Goal: Task Accomplishment & Management: Use online tool/utility

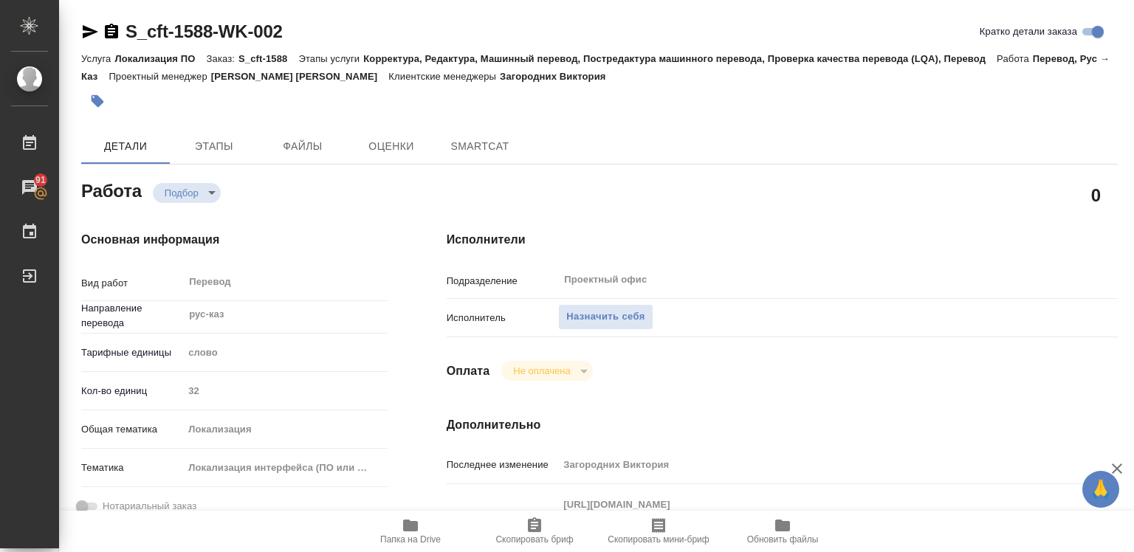
type textarea "x"
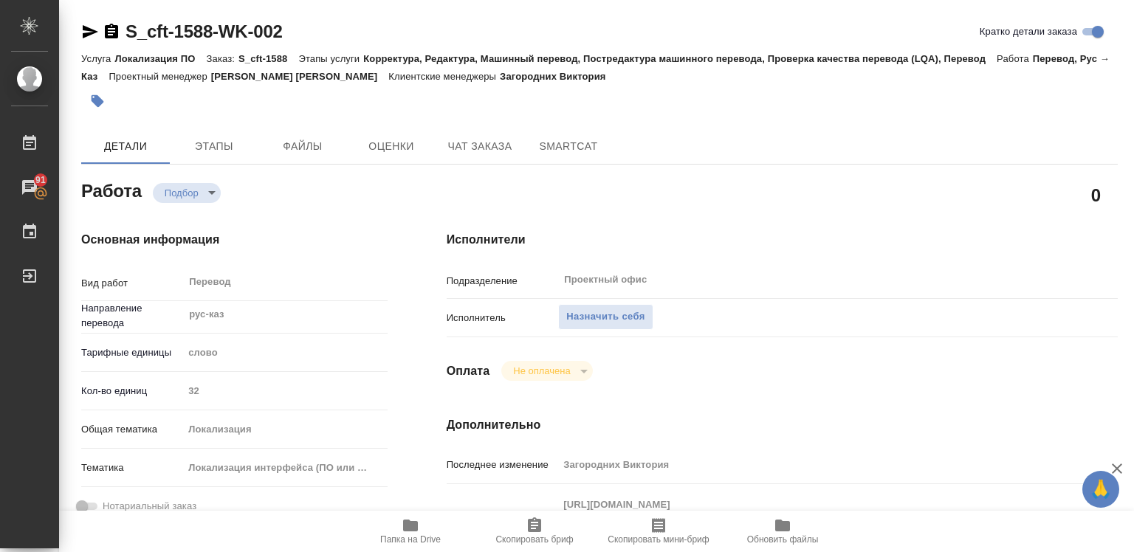
type textarea "x"
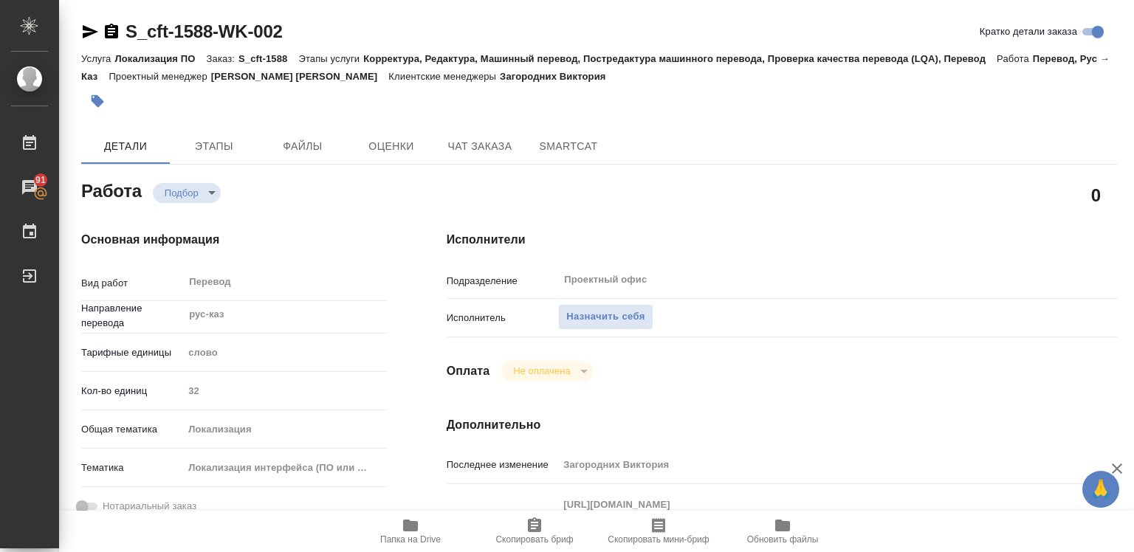
type textarea "x"
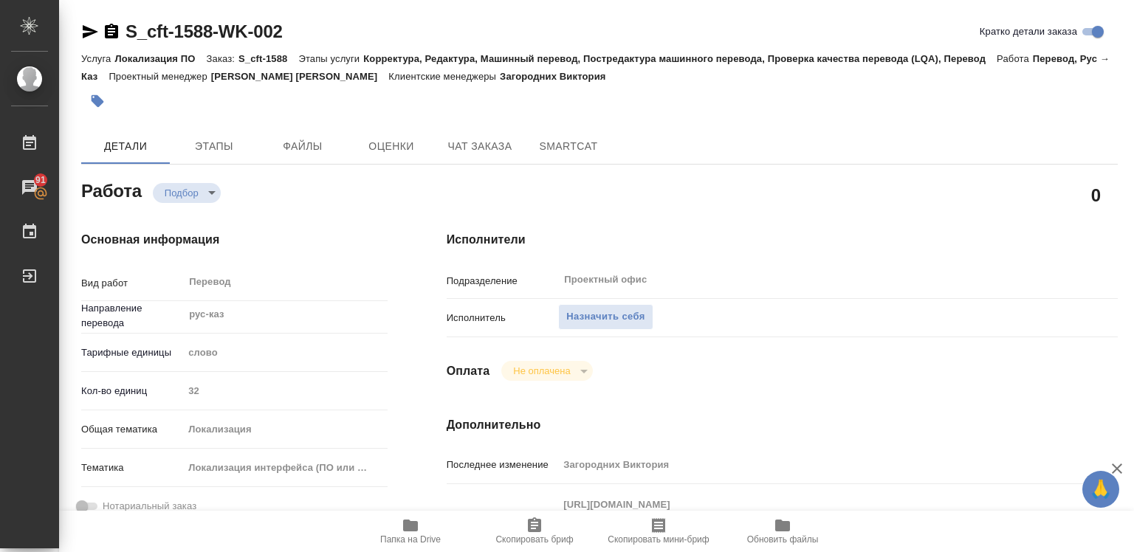
type textarea "x"
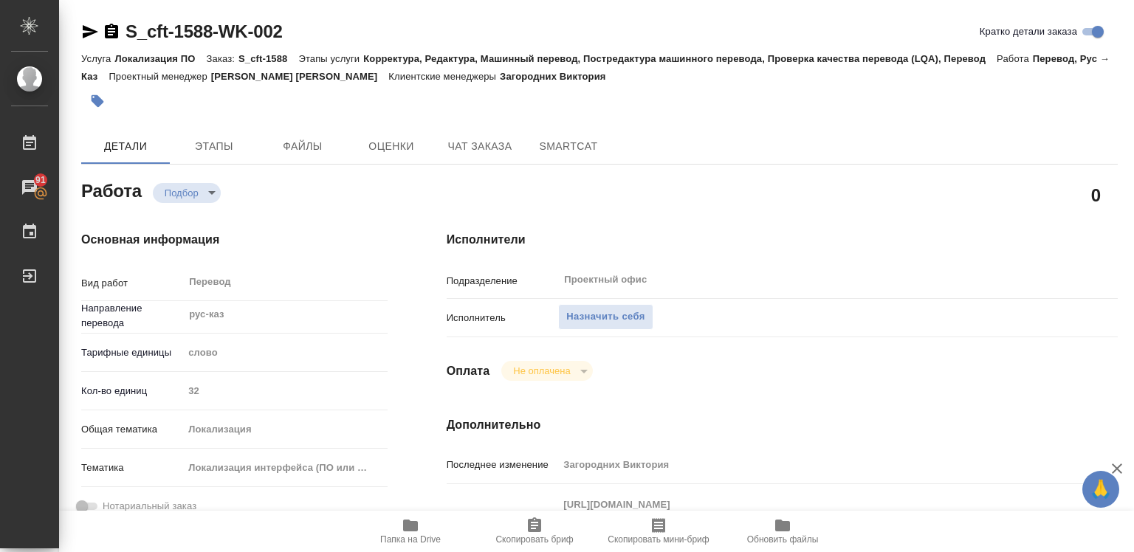
type textarea "x"
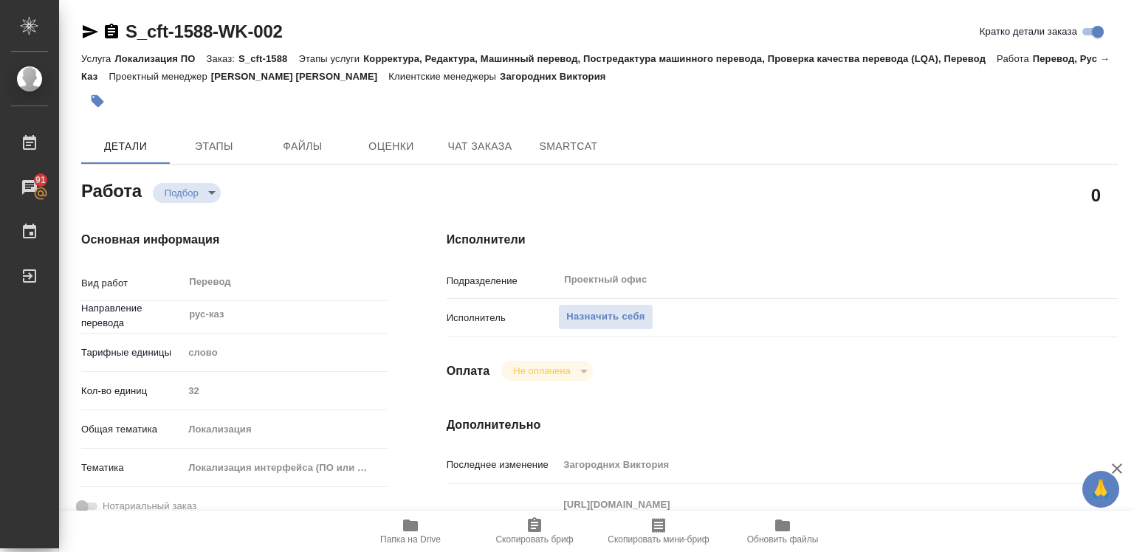
type textarea "x"
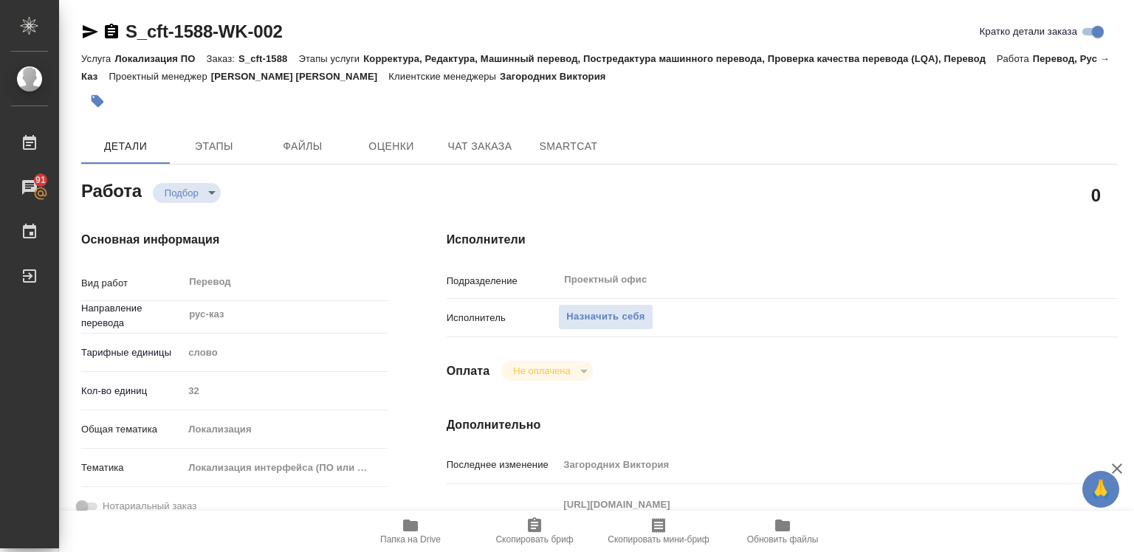
type textarea "x"
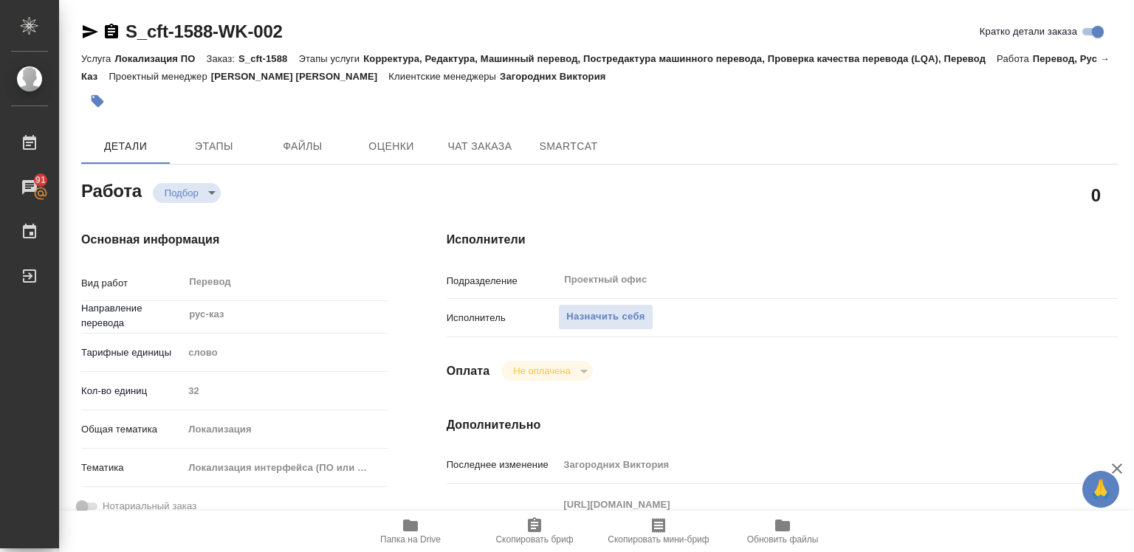
type textarea "x"
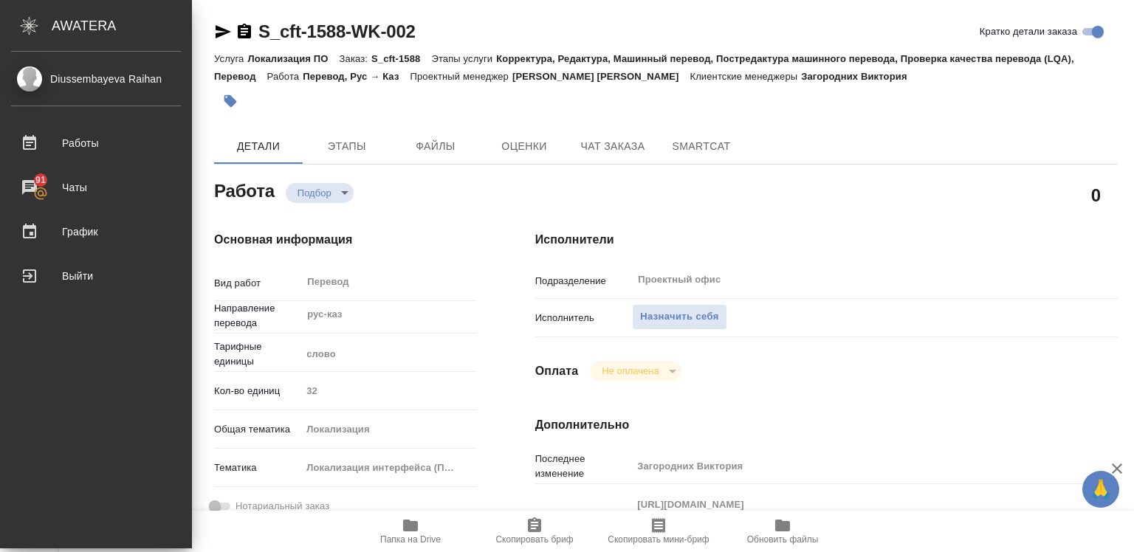
type textarea "x"
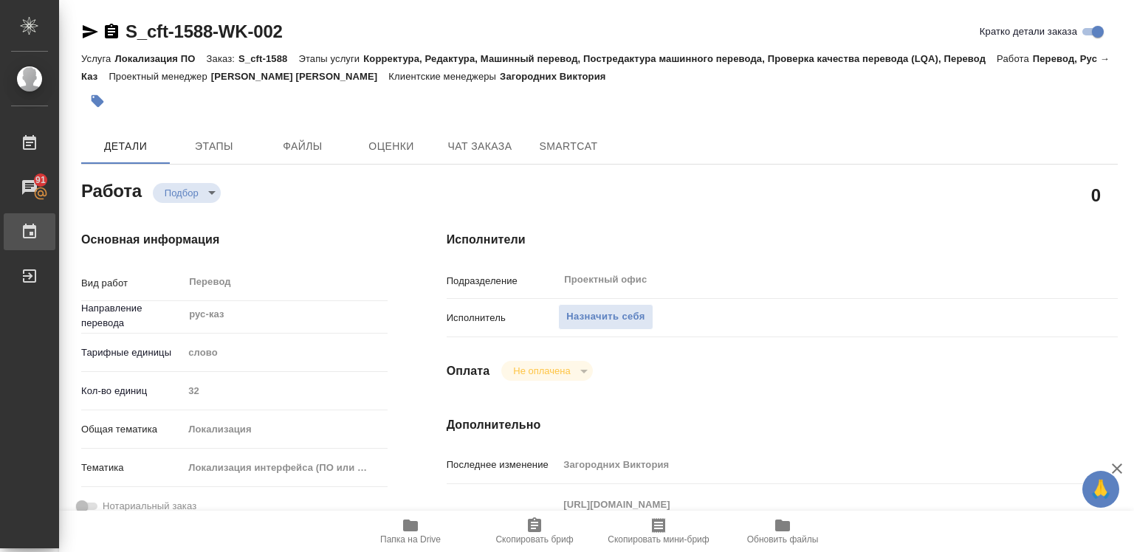
type textarea "x"
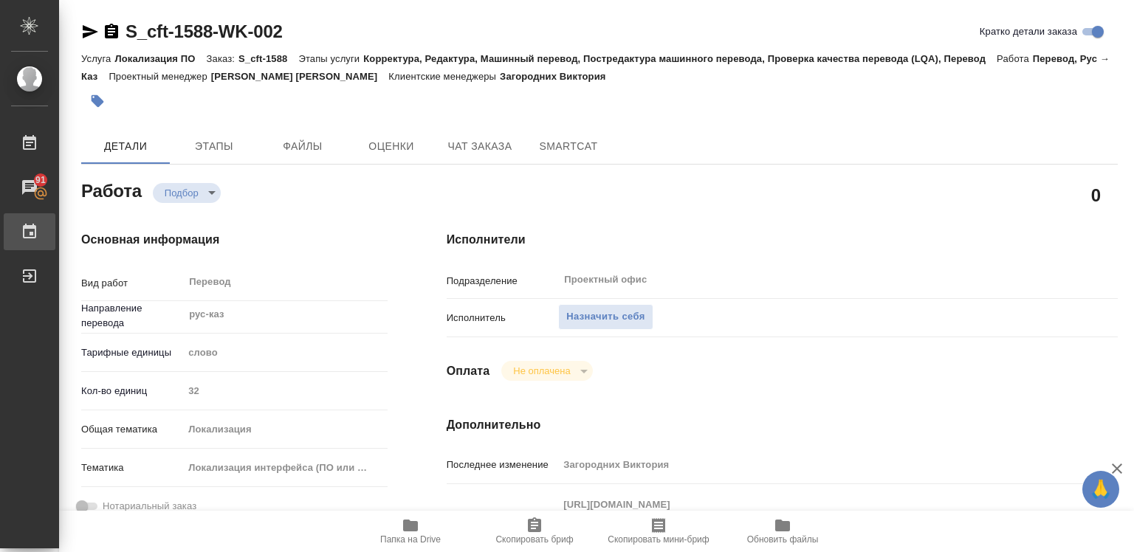
type textarea "x"
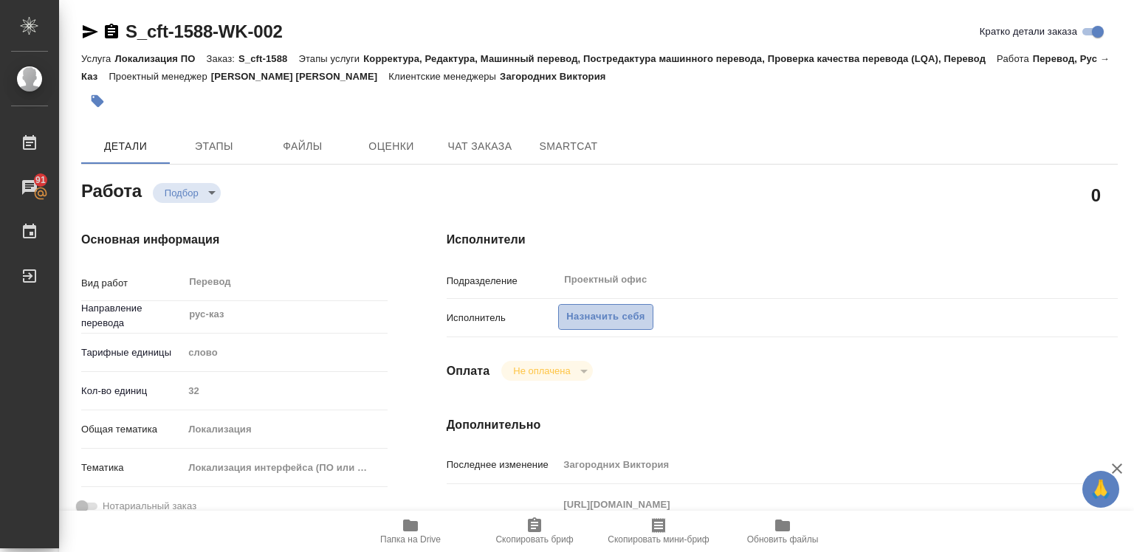
click at [630, 320] on span "Назначить себя" at bounding box center [605, 316] width 78 height 17
type textarea "x"
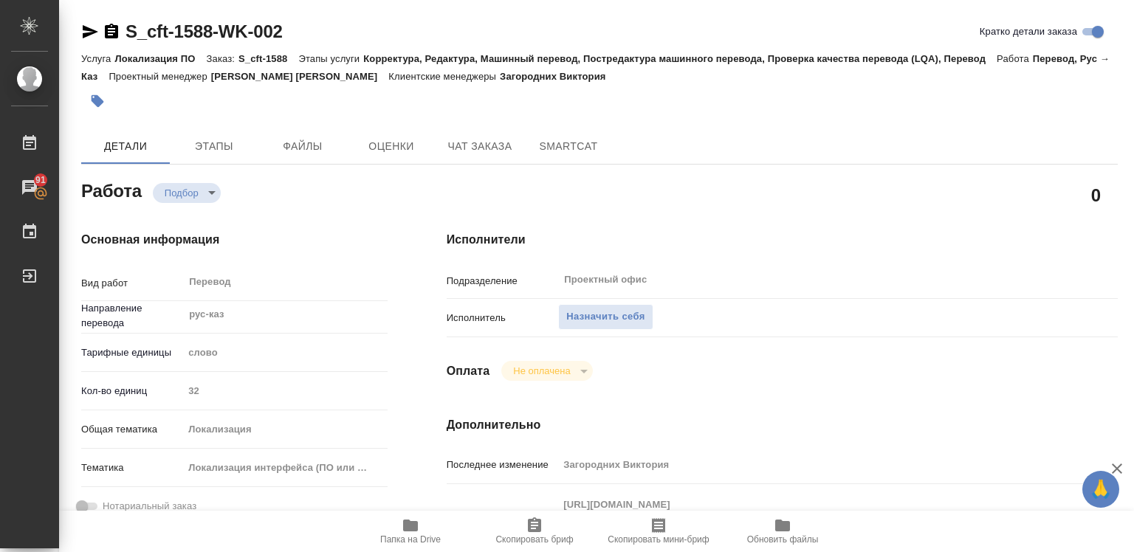
type textarea "x"
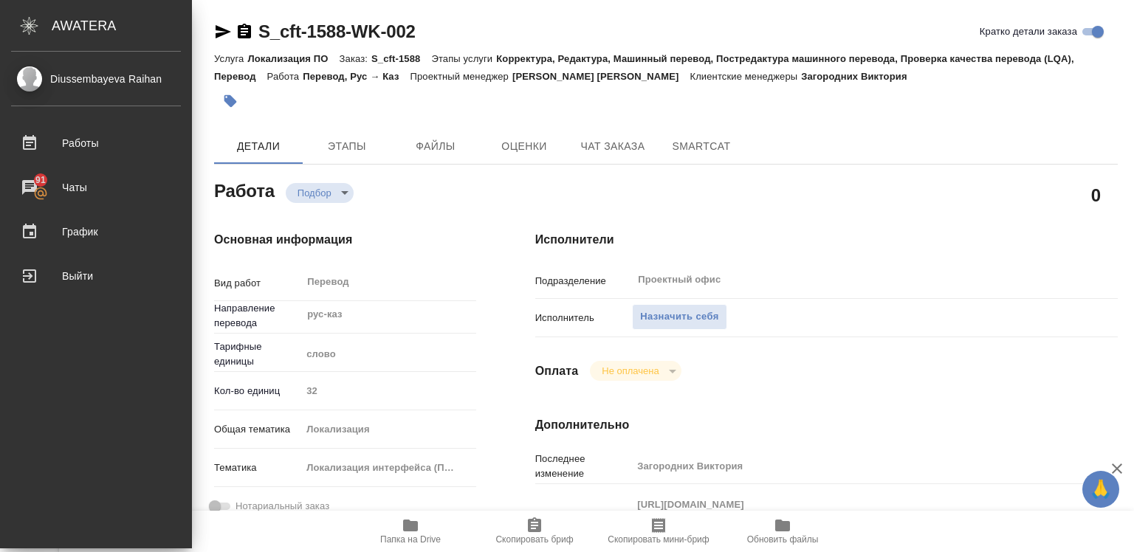
type textarea "x"
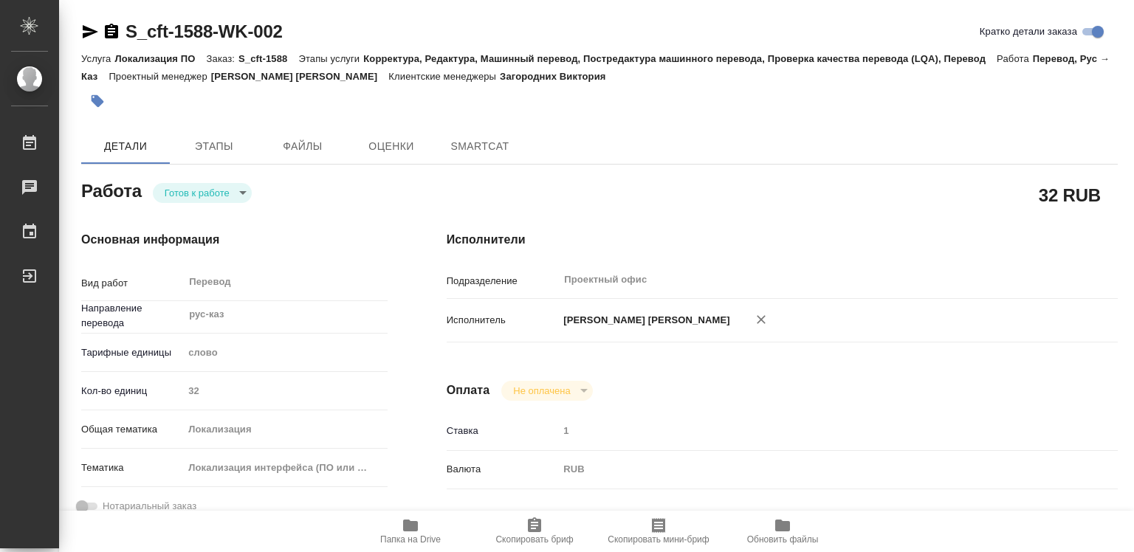
type textarea "x"
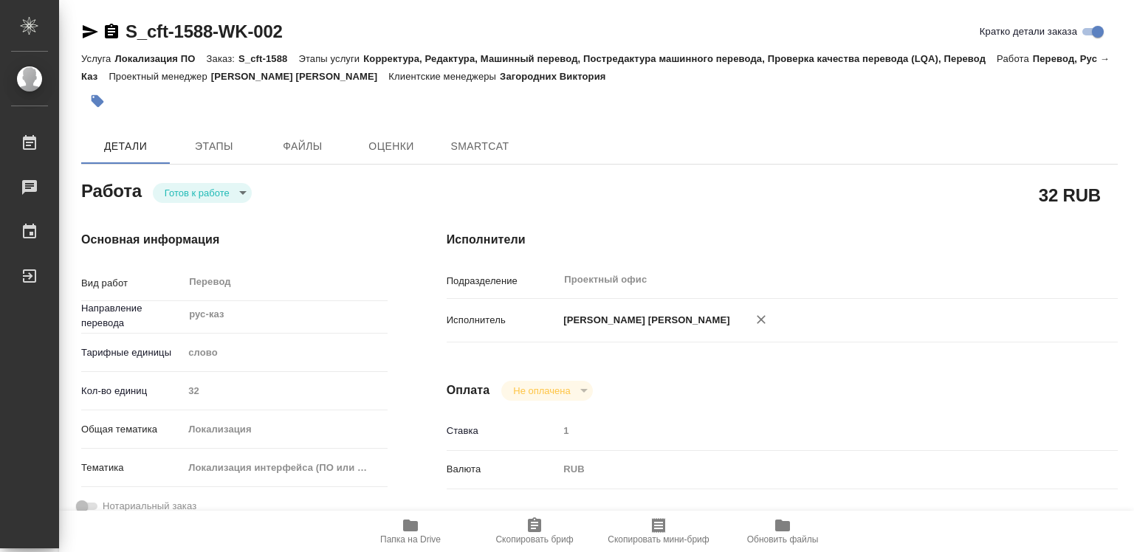
type textarea "x"
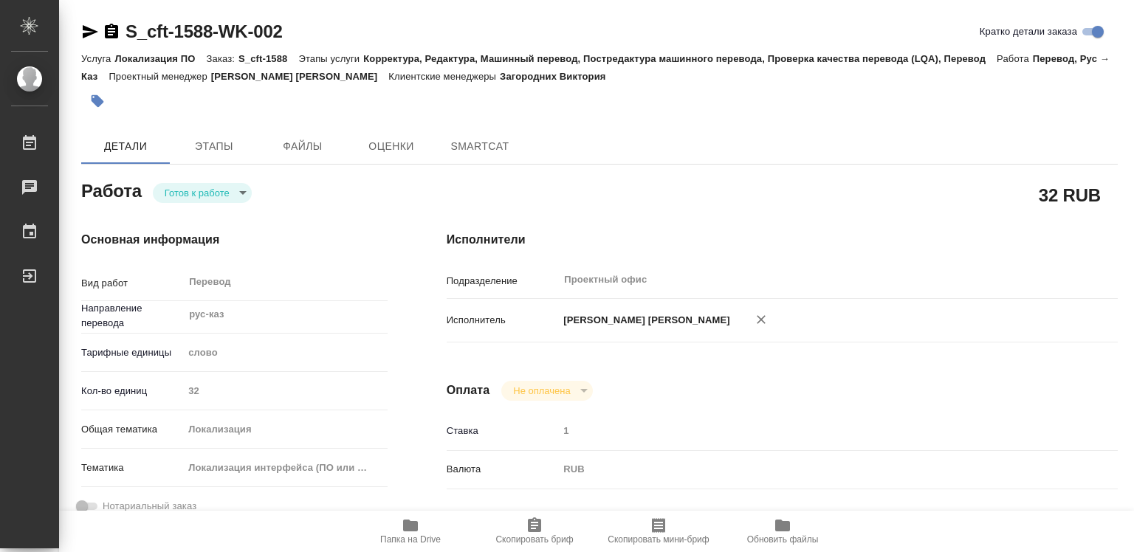
type textarea "x"
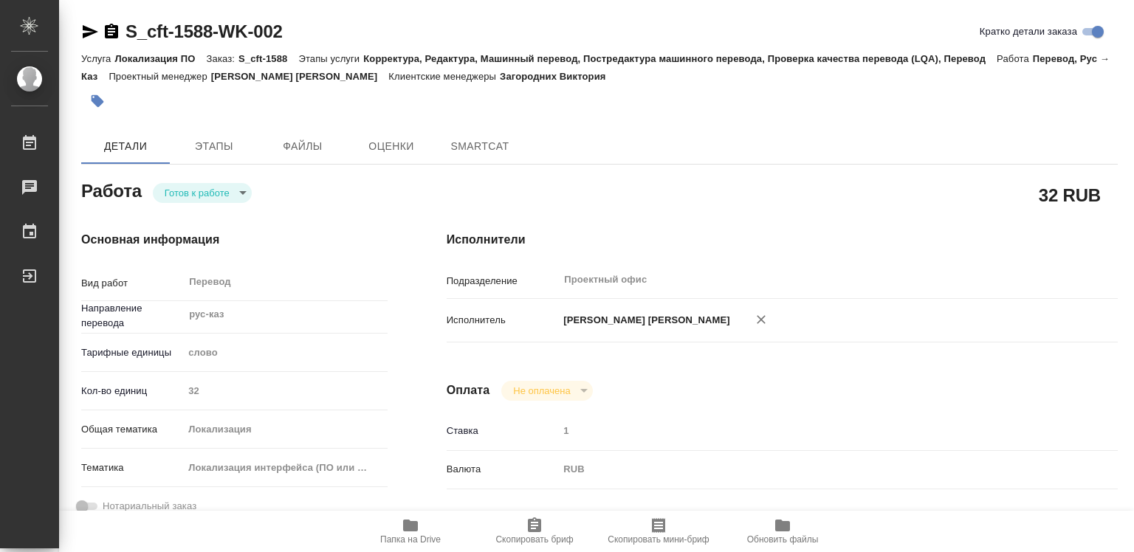
type textarea "x"
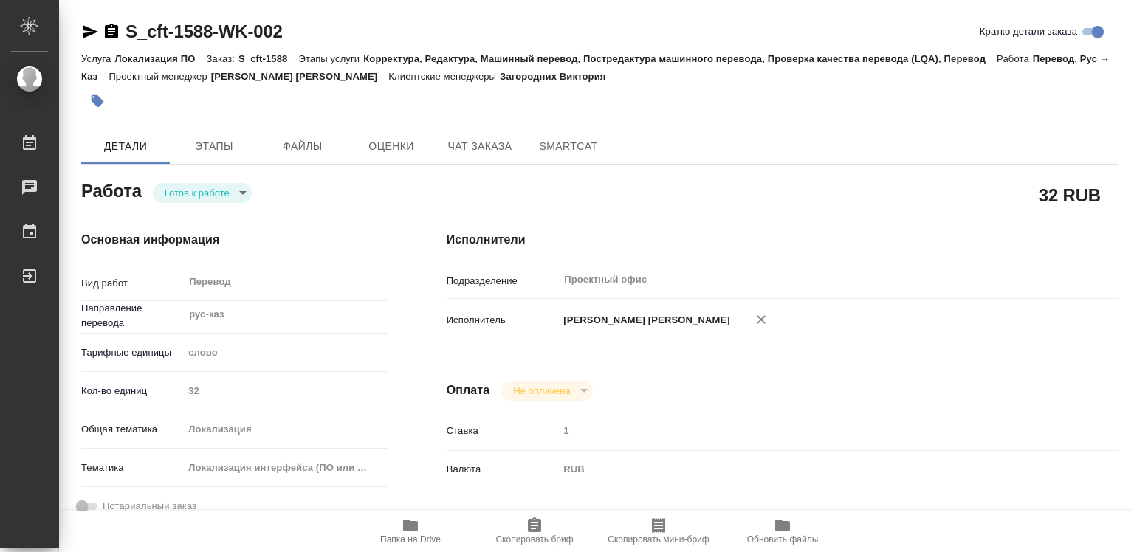
type textarea "x"
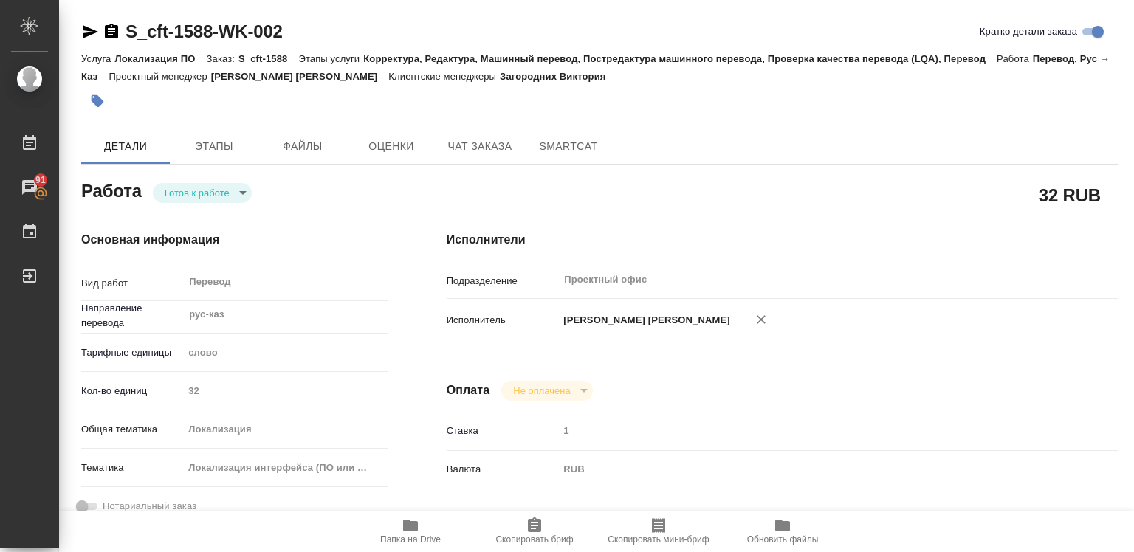
type textarea "x"
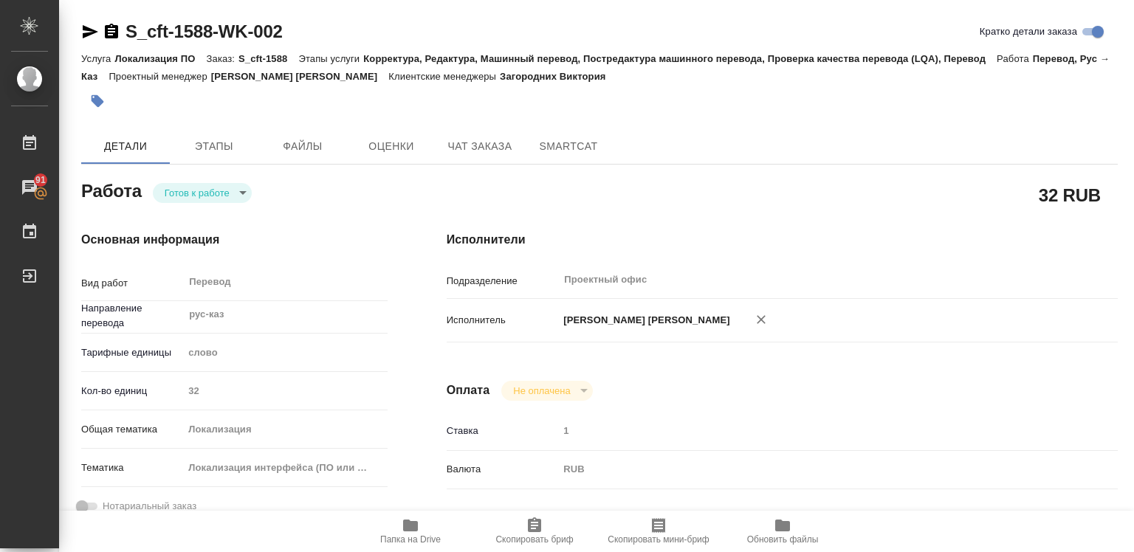
type textarea "x"
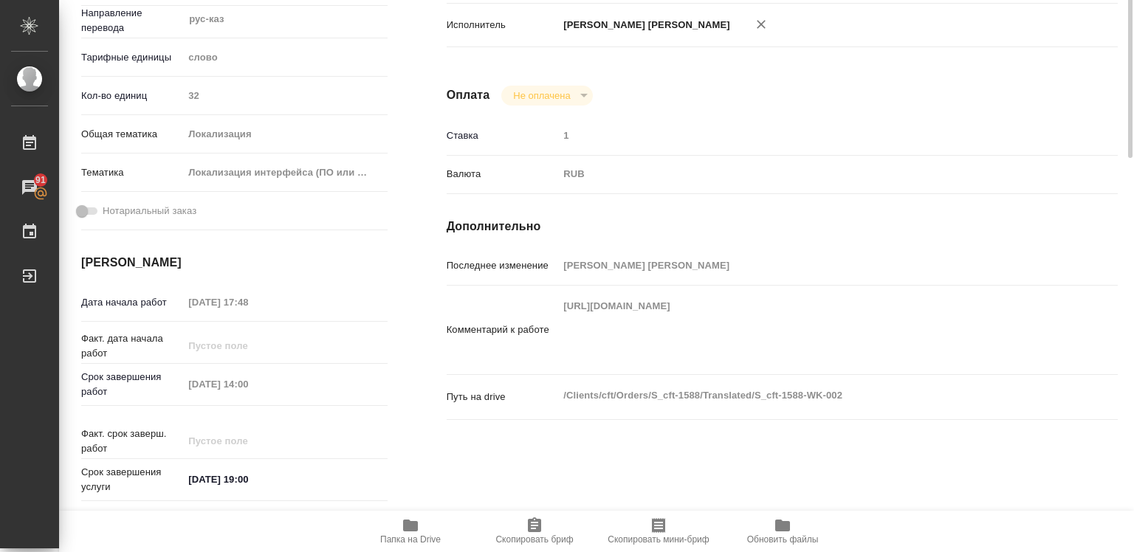
scroll to position [74, 0]
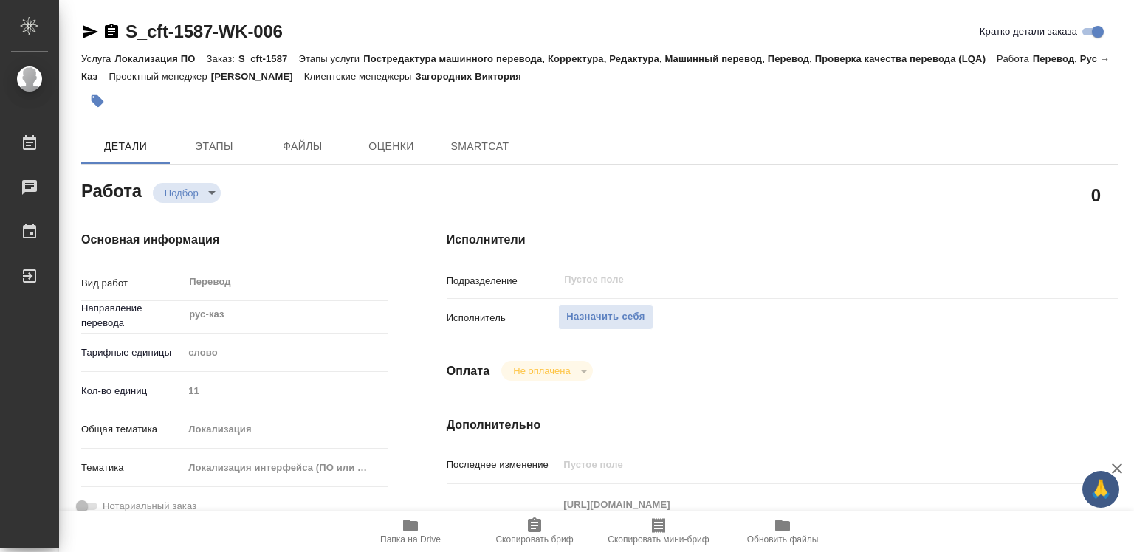
type textarea "x"
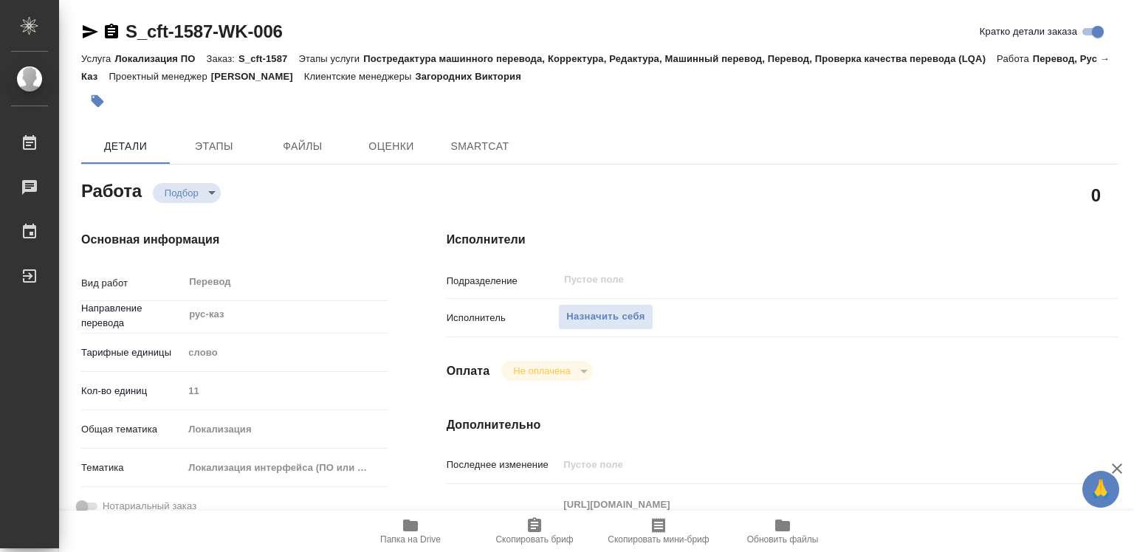
type textarea "x"
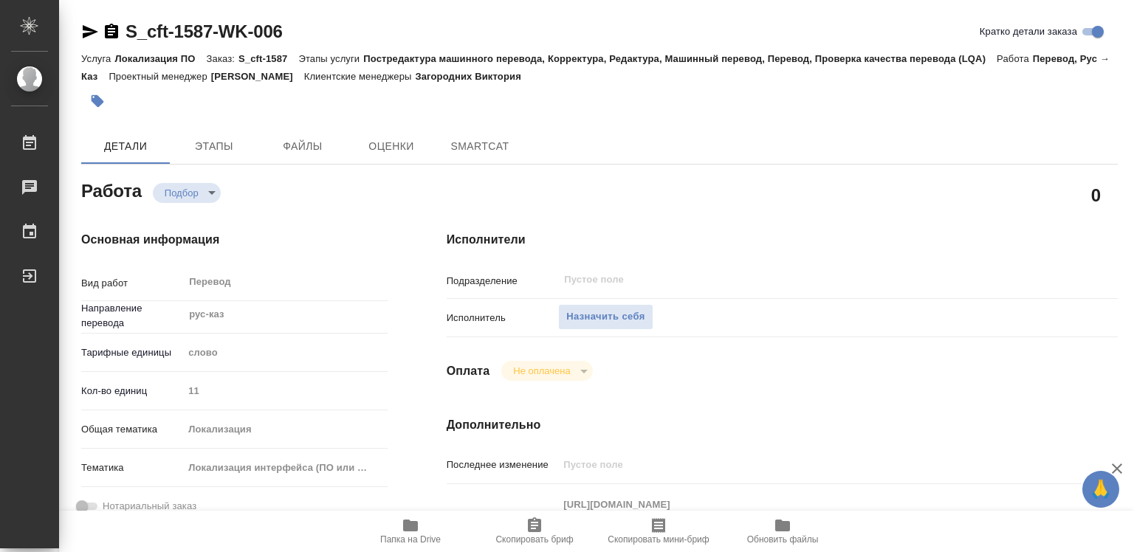
type textarea "x"
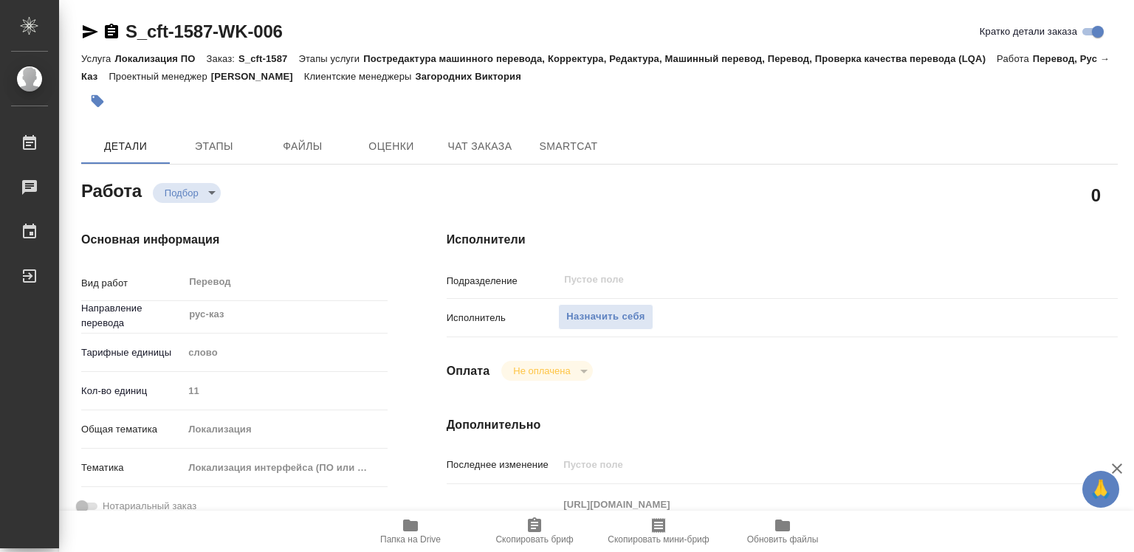
click at [1117, 463] on icon "button" at bounding box center [1117, 469] width 18 height 18
click at [1117, 463] on div "Исполнители Подразделение ​ Исполнитель Назначить себя Оплата Не оплачена notPa…" at bounding box center [782, 516] width 730 height 630
click at [602, 319] on span "Назначить себя" at bounding box center [605, 316] width 78 height 17
type textarea "x"
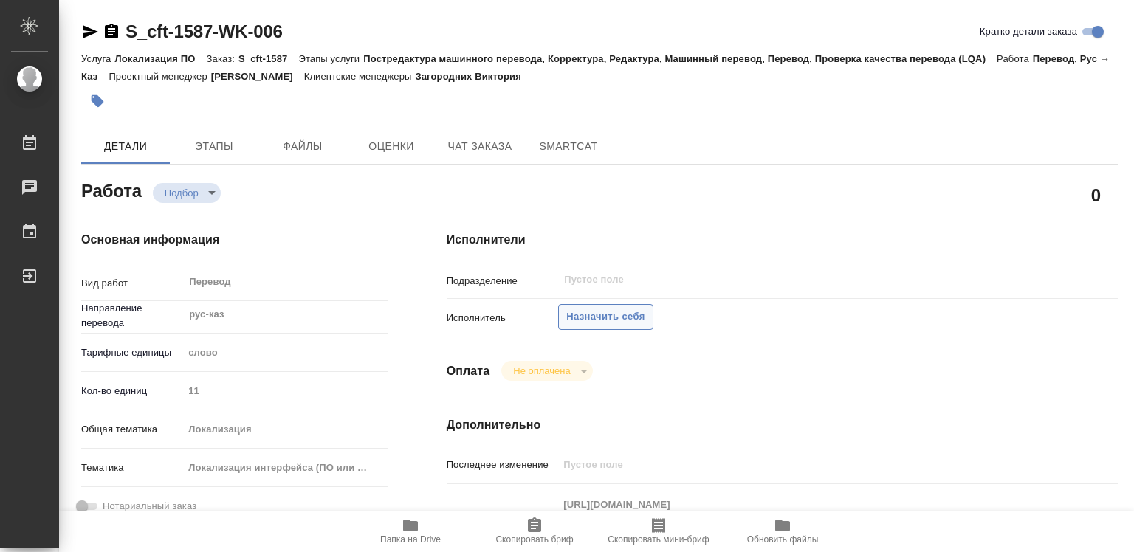
type textarea "x"
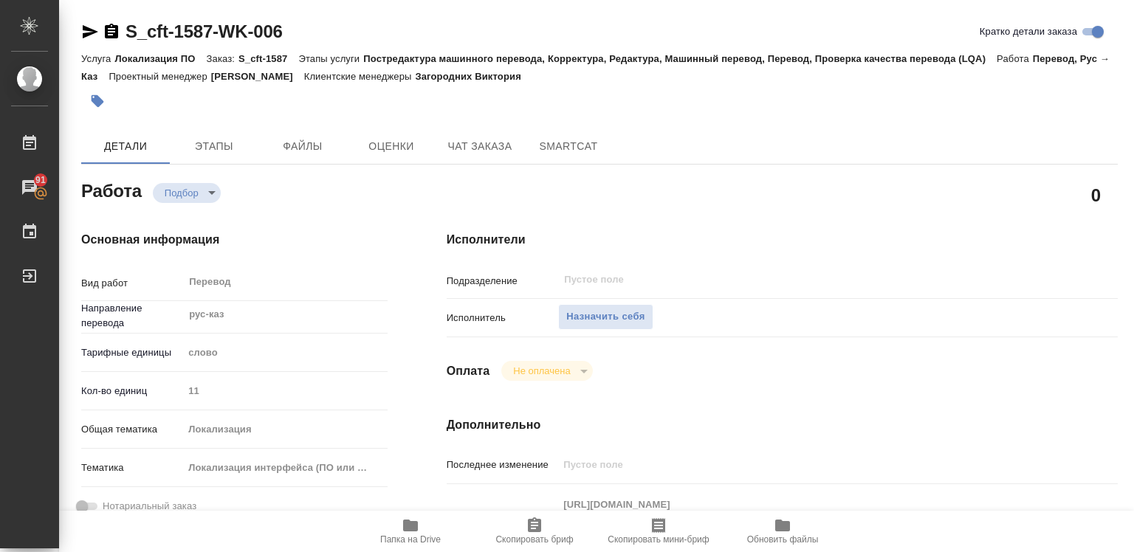
type textarea "x"
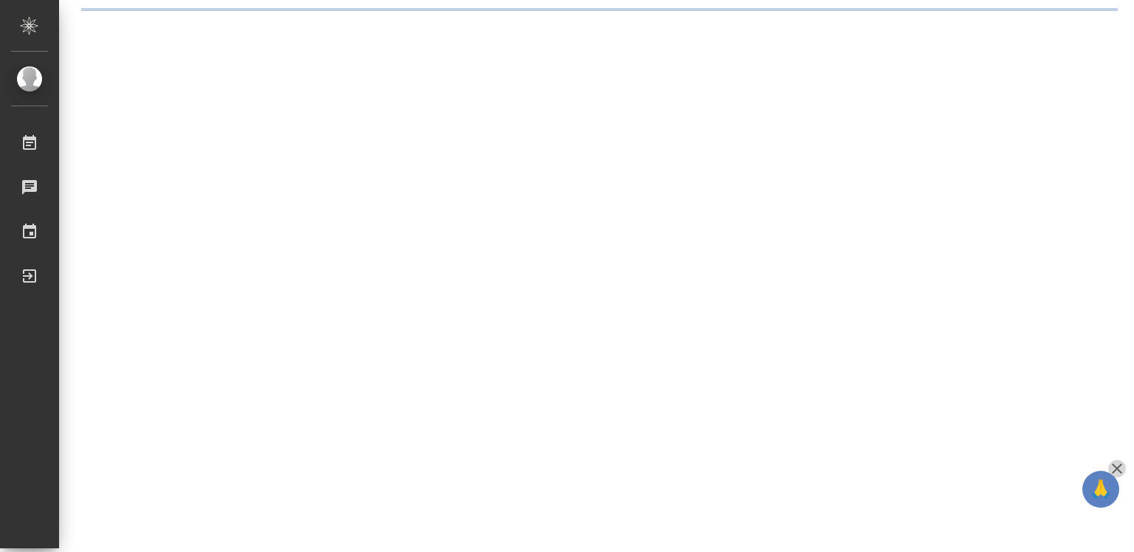
click at [1116, 465] on icon "button" at bounding box center [1117, 469] width 18 height 18
drag, startPoint x: 1116, startPoint y: 465, endPoint x: 1048, endPoint y: 469, distance: 68.0
click at [1116, 465] on div ".cls-1 fill:#fff; AWATERA Diussembayeva Raihan Работы Чаты График Выйти" at bounding box center [567, 276] width 1134 height 552
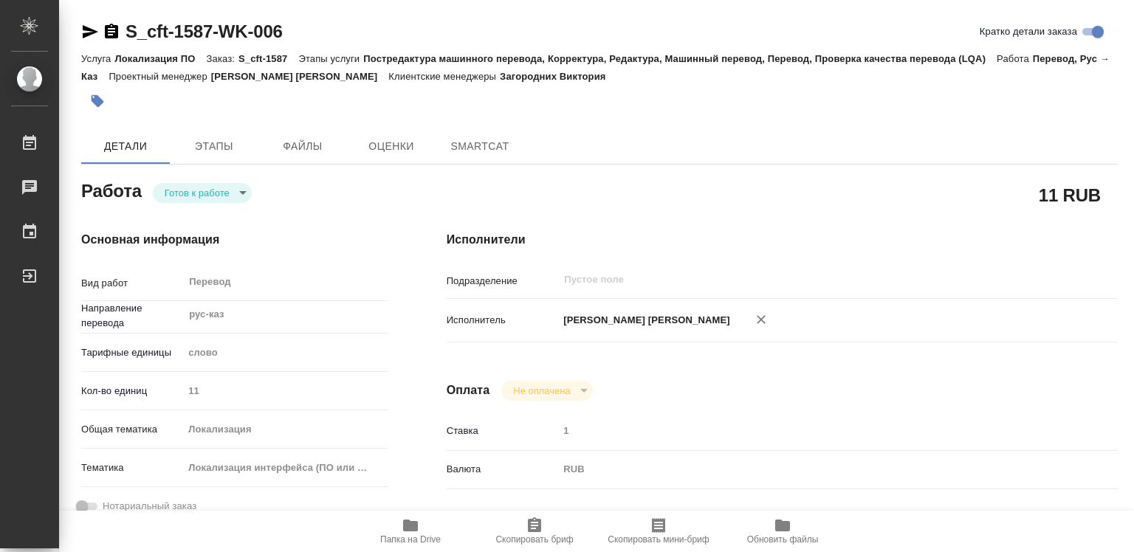
type textarea "x"
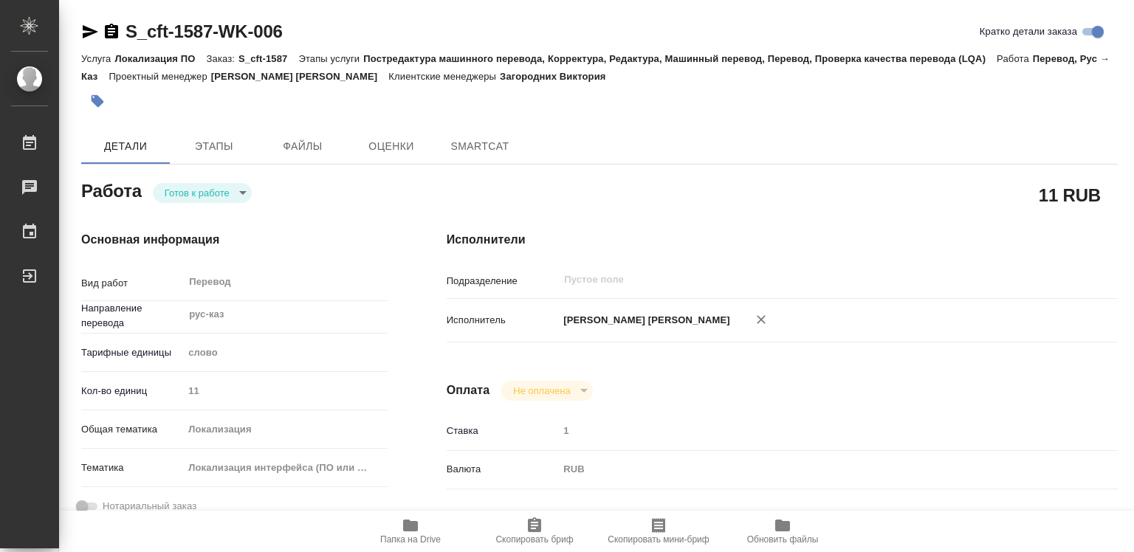
type textarea "x"
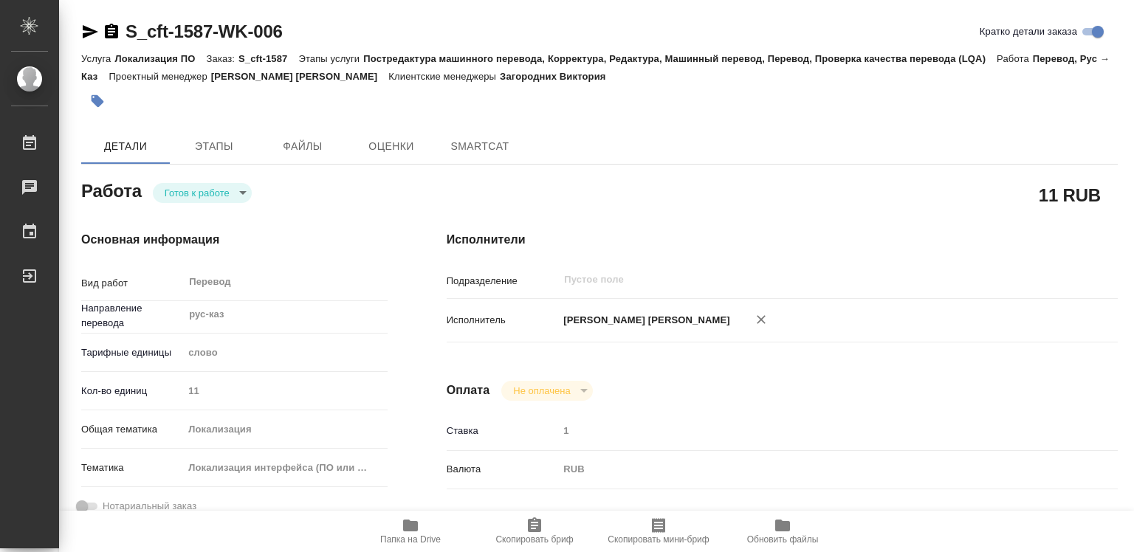
type textarea "x"
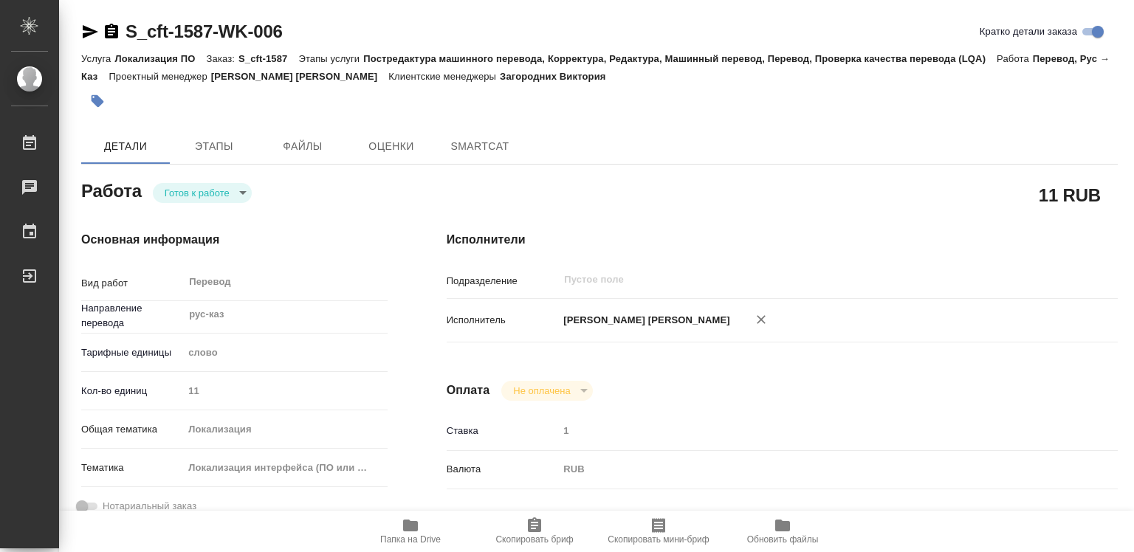
type textarea "x"
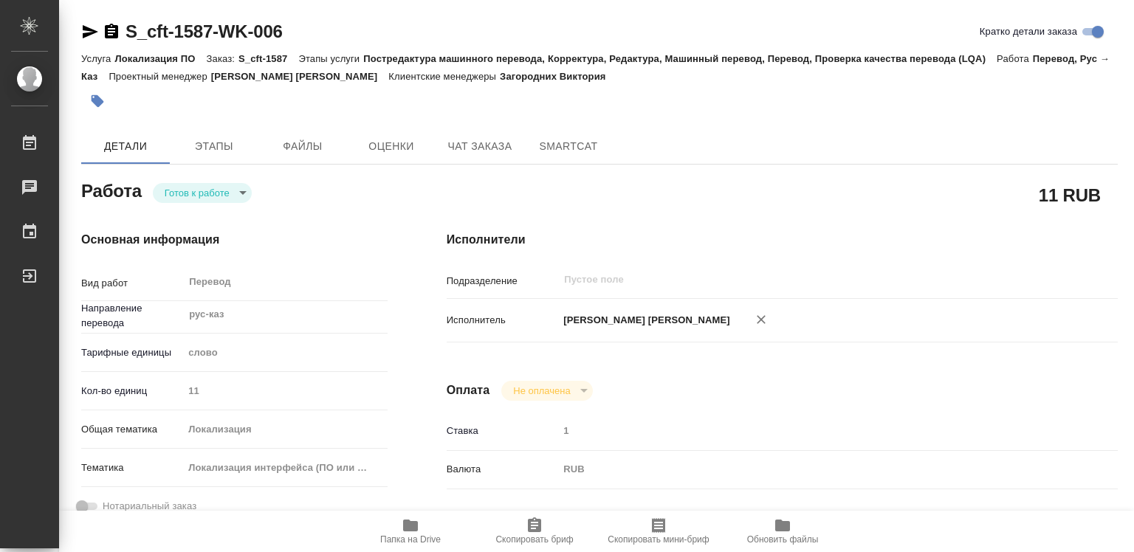
type textarea "x"
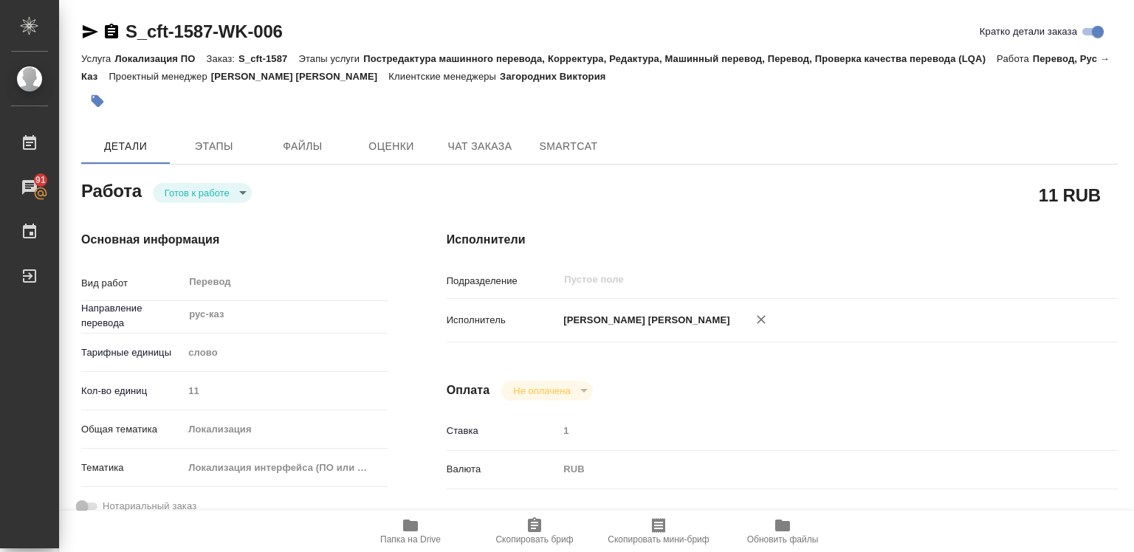
type textarea "x"
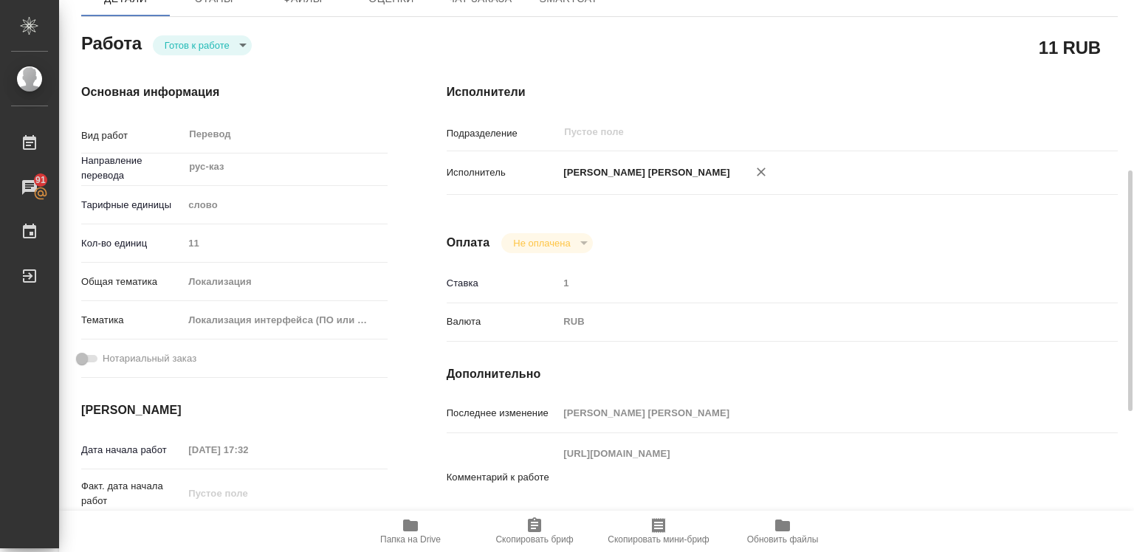
scroll to position [221, 0]
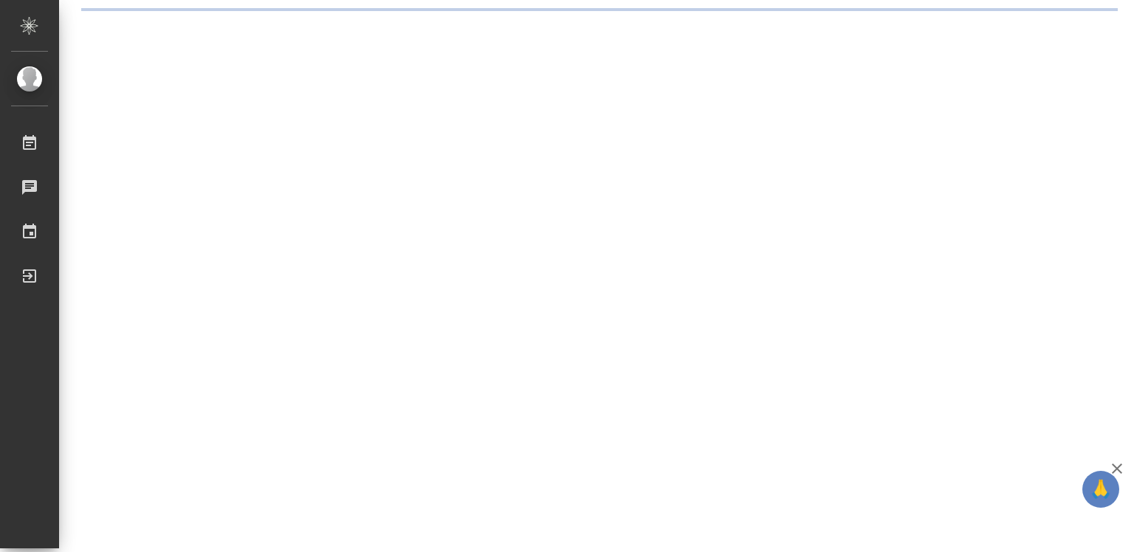
click at [1120, 467] on icon "button" at bounding box center [1117, 469] width 18 height 18
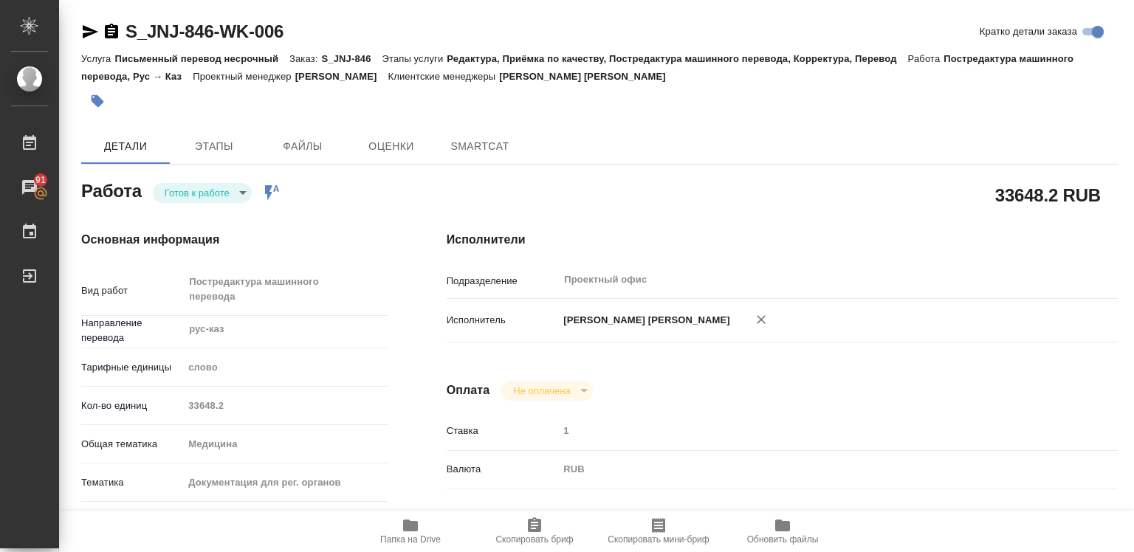
type textarea "x"
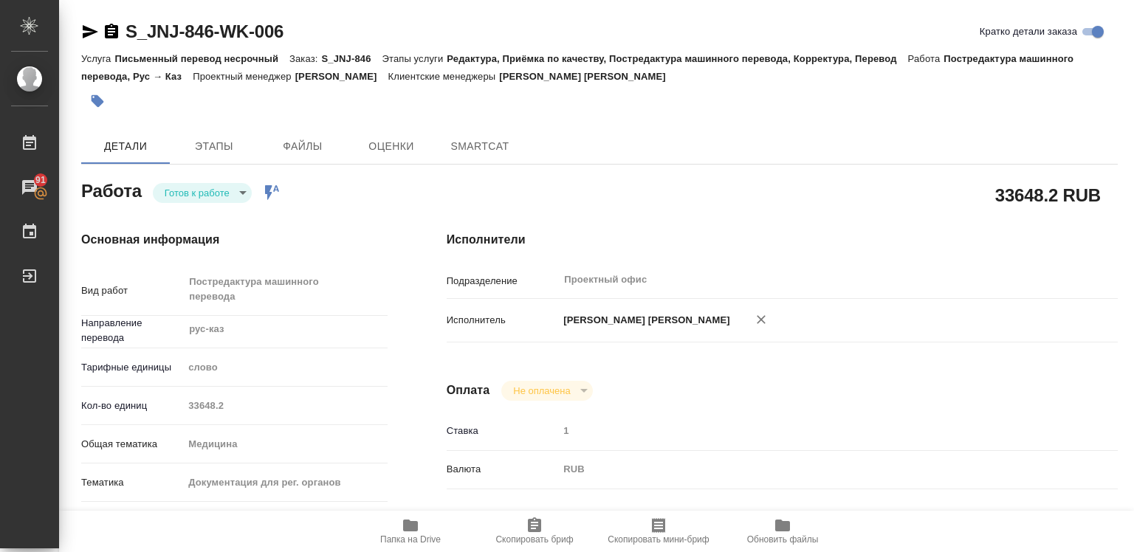
type textarea "x"
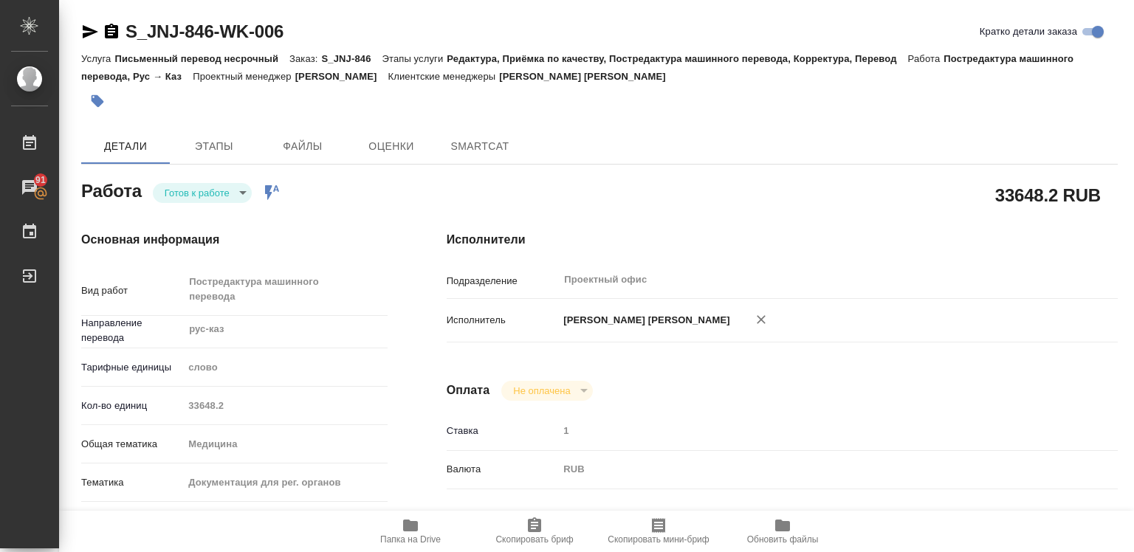
type textarea "x"
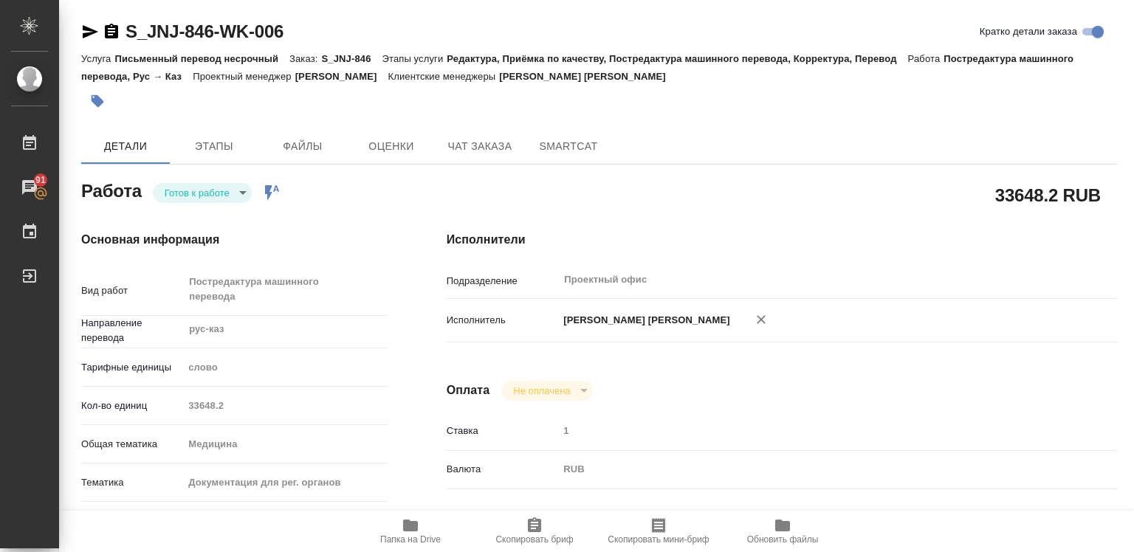
type textarea "x"
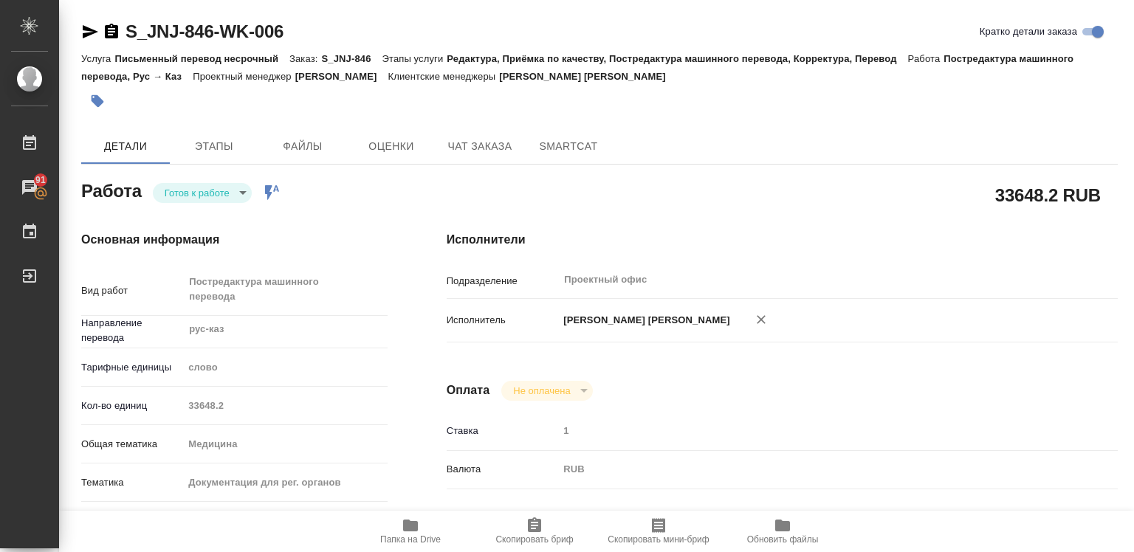
type textarea "x"
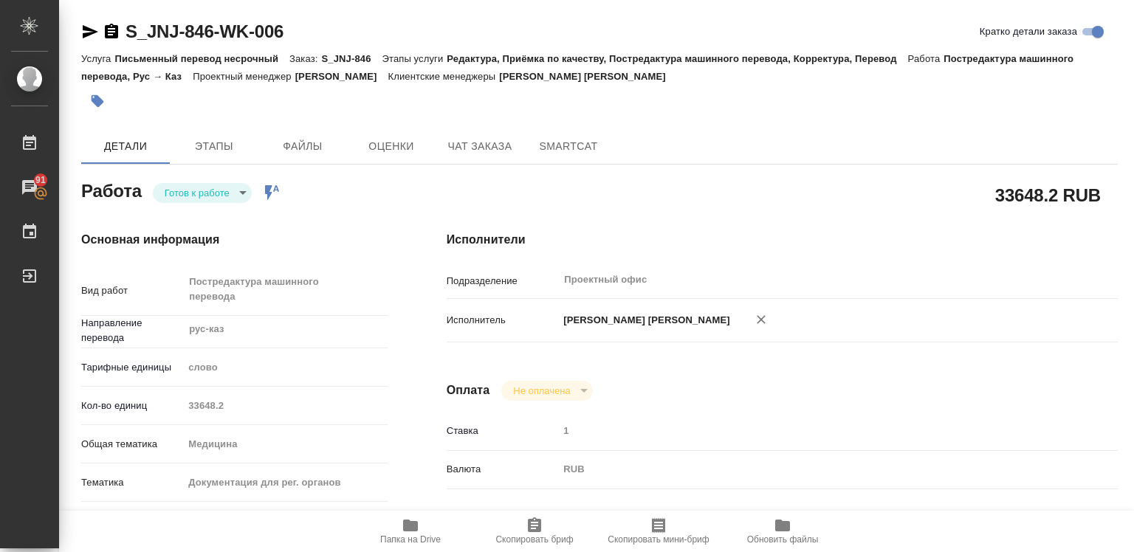
type textarea "x"
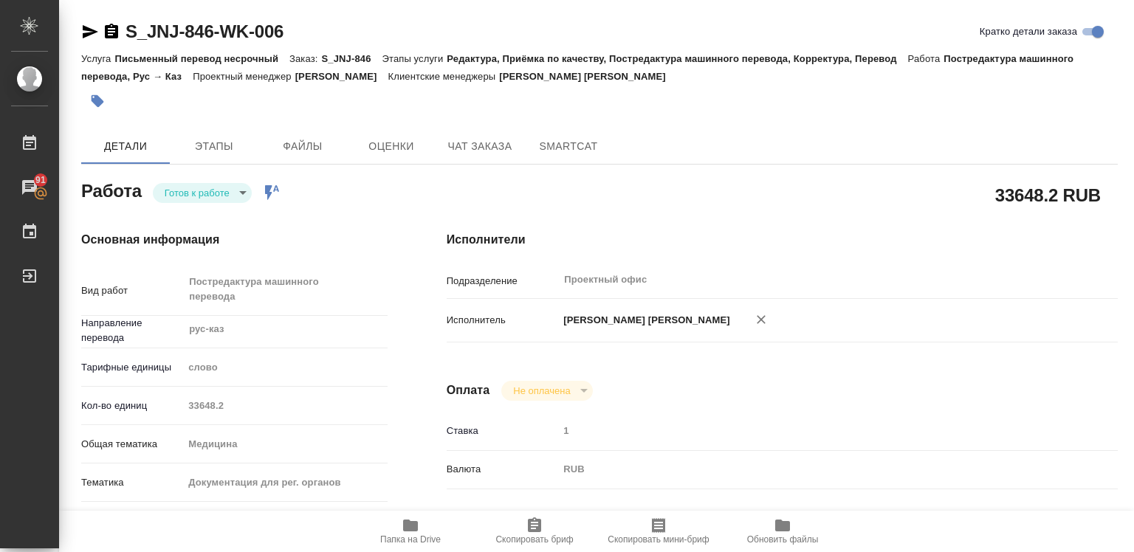
type textarea "x"
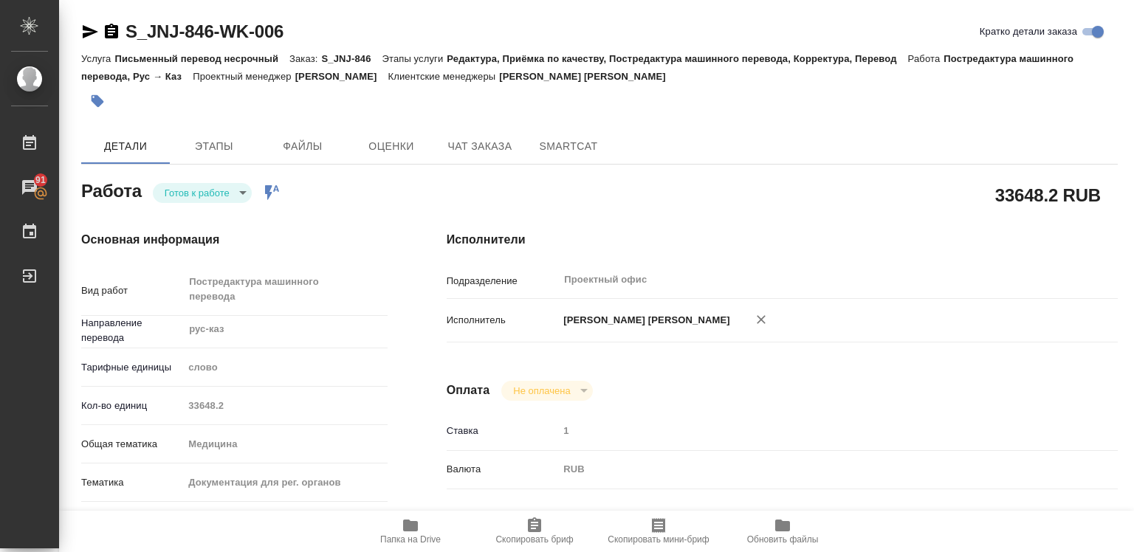
type textarea "x"
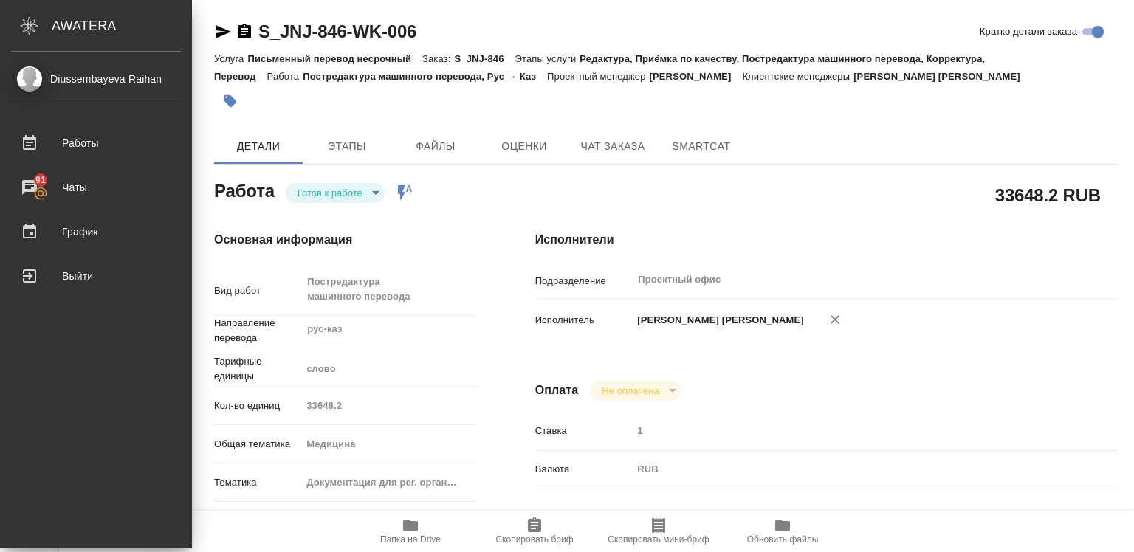
type textarea "x"
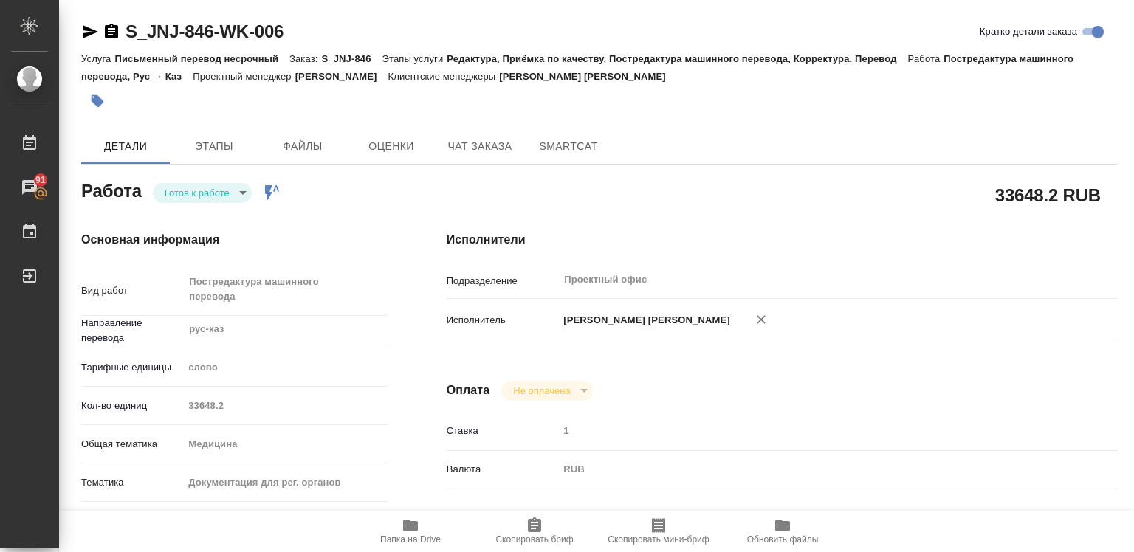
type textarea "x"
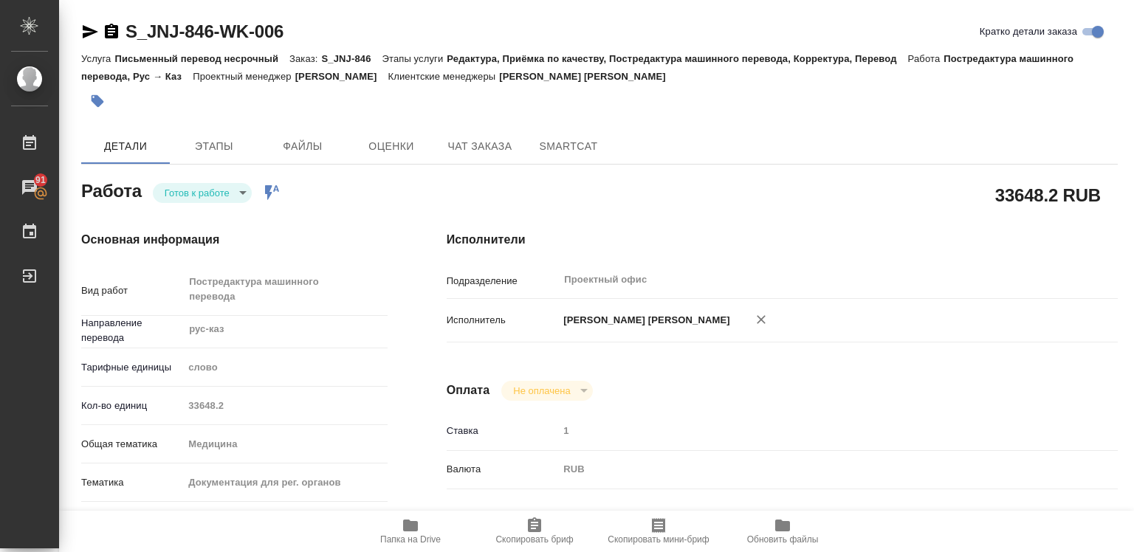
type textarea "x"
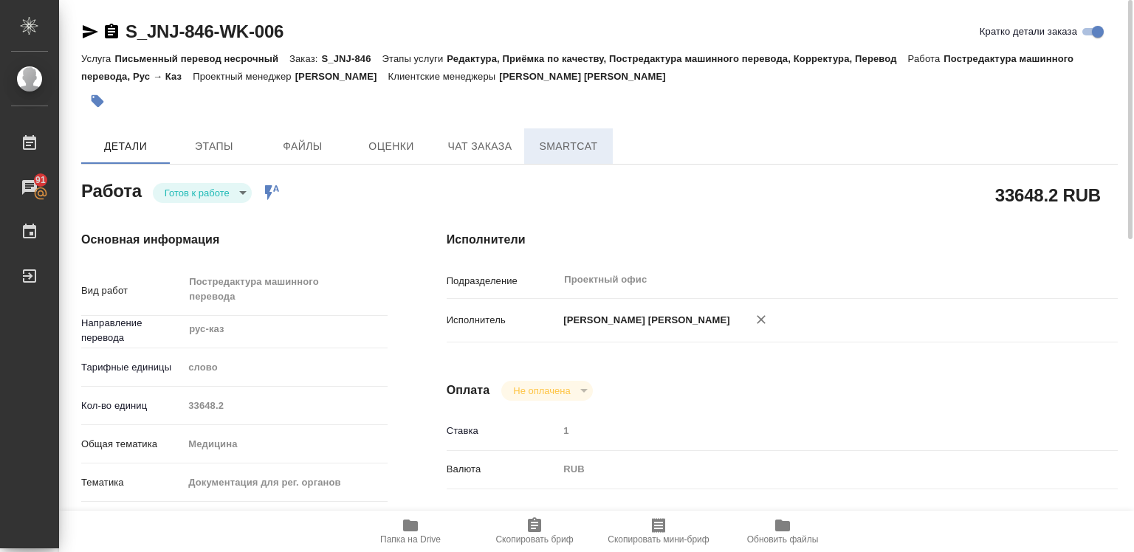
click at [567, 139] on span "SmartCat" at bounding box center [568, 146] width 71 height 18
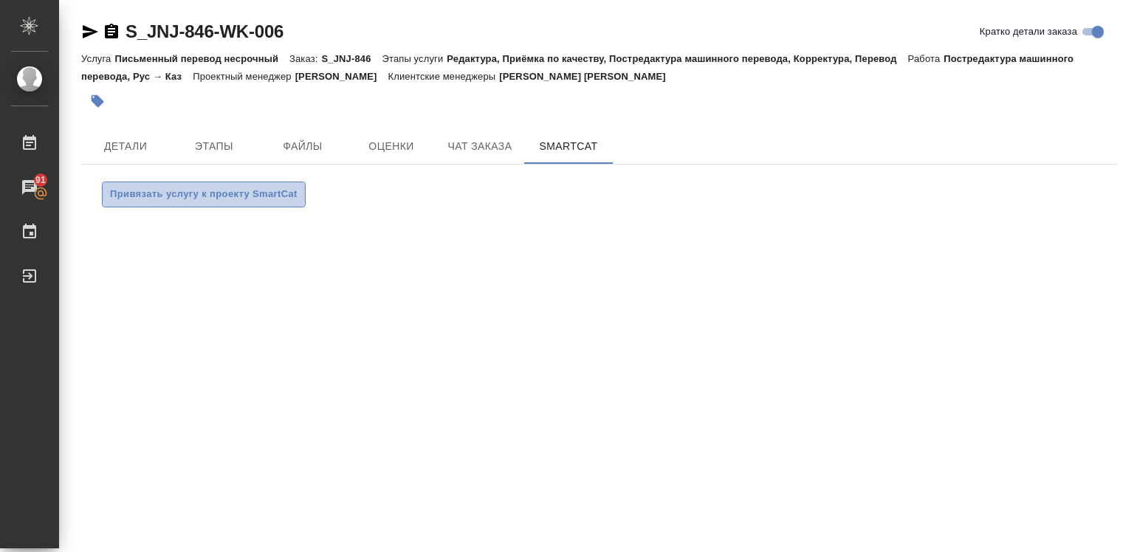
click at [190, 196] on span "Привязать услугу к проекту SmartCat" at bounding box center [203, 194] width 187 height 17
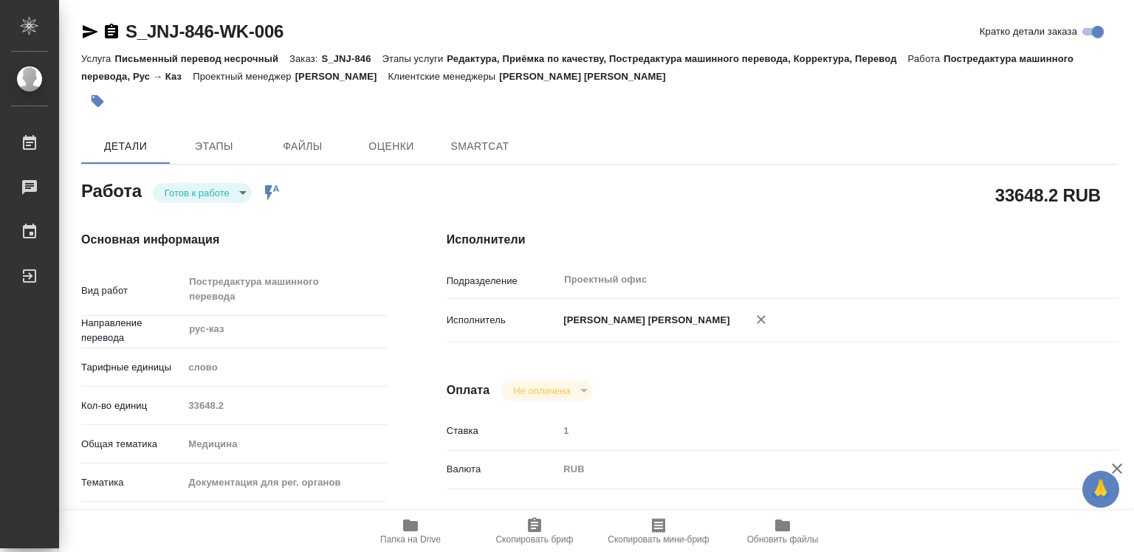
type textarea "x"
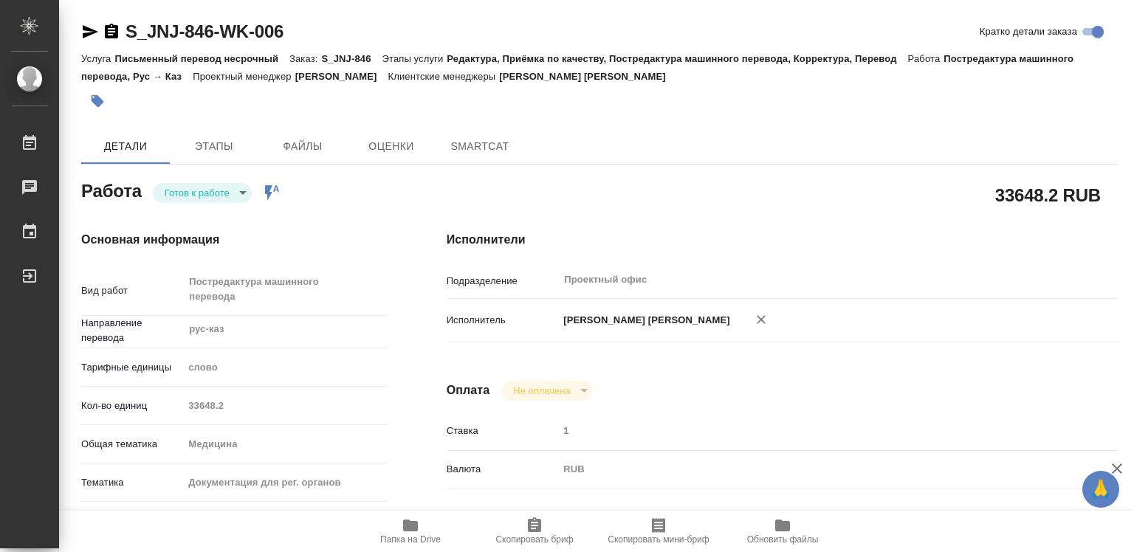
type textarea "x"
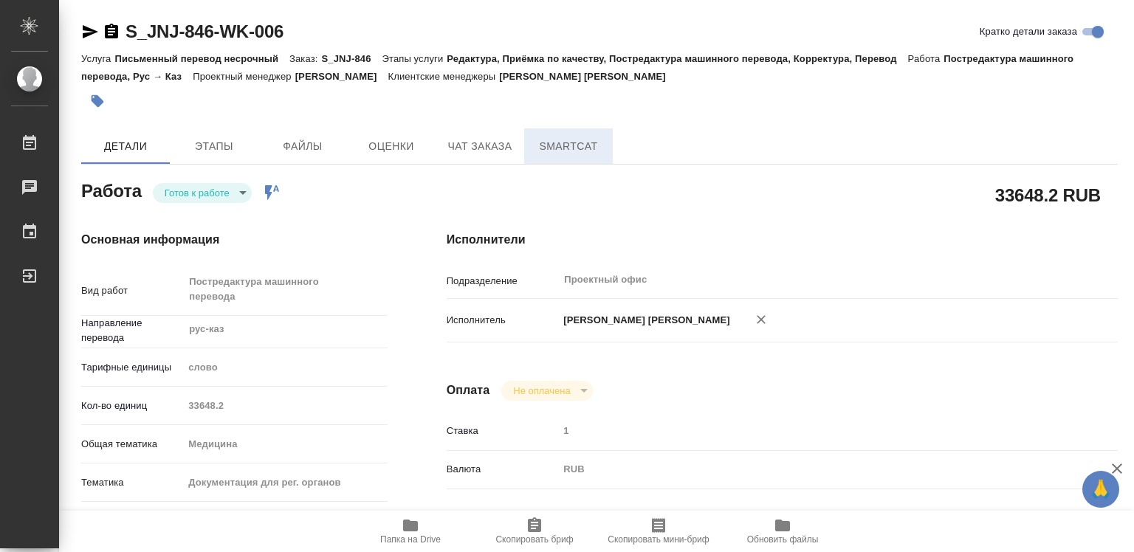
click at [556, 154] on span "SmartCat" at bounding box center [568, 146] width 71 height 18
type textarea "x"
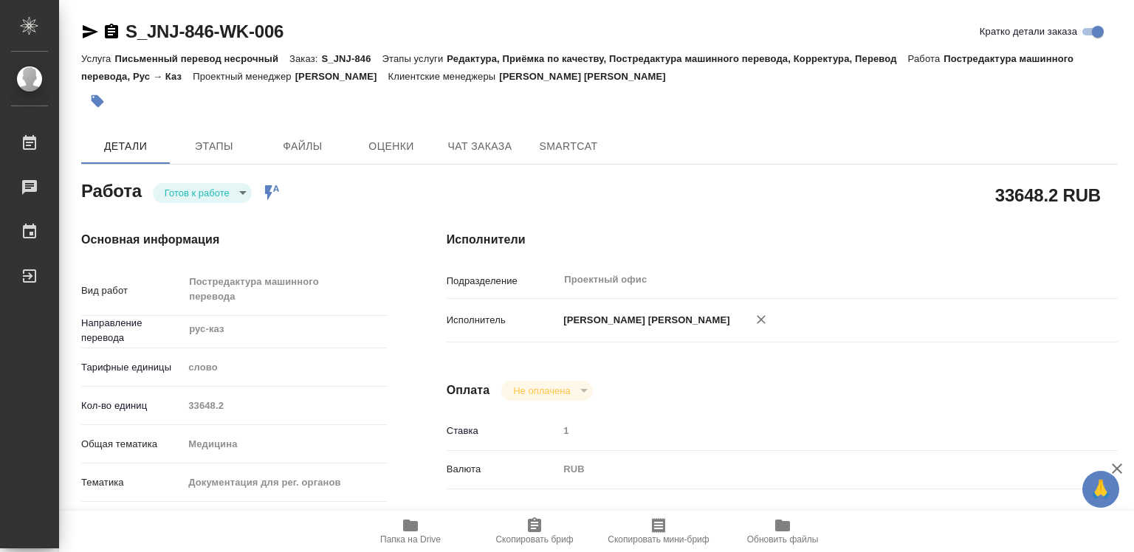
type textarea "x"
